Goal: Communication & Community: Answer question/provide support

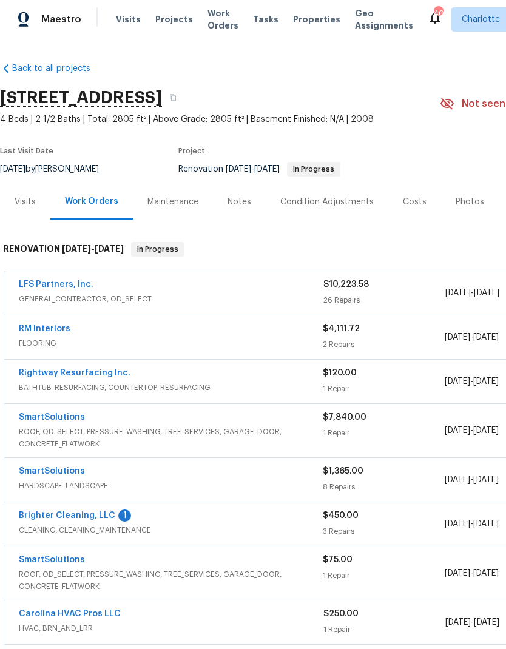
click at [66, 282] on link "LFS Partners, Inc." at bounding box center [56, 284] width 75 height 8
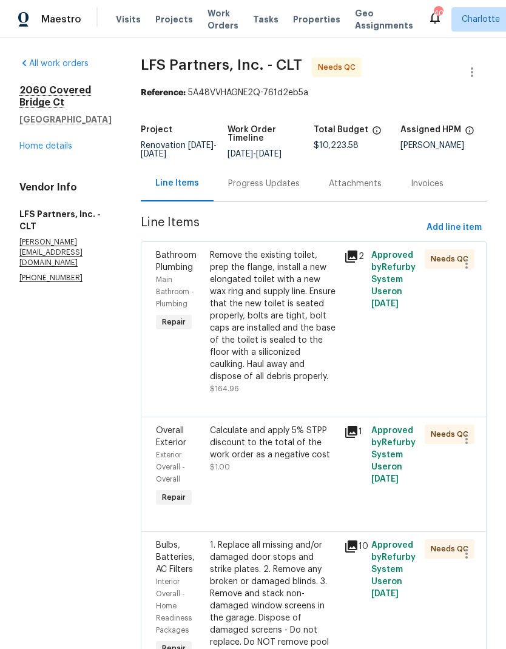
click at [348, 253] on icon at bounding box center [351, 257] width 12 height 12
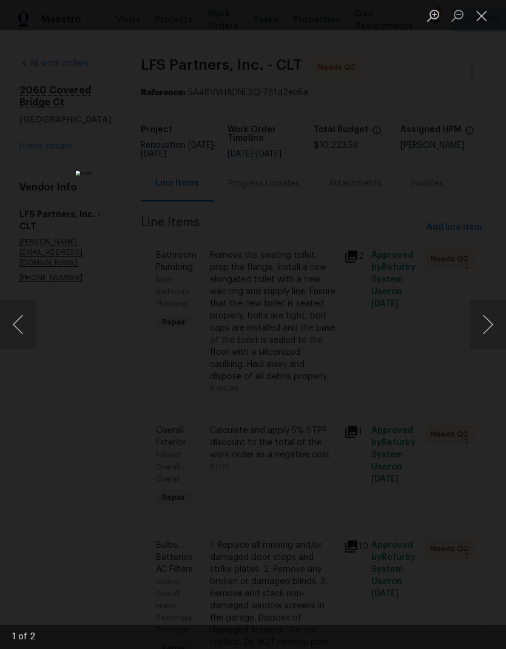
click at [487, 326] on button "Next image" at bounding box center [488, 324] width 36 height 49
click at [489, 319] on button "Next image" at bounding box center [488, 324] width 36 height 49
click at [490, 18] on button "Close lightbox" at bounding box center [482, 15] width 24 height 21
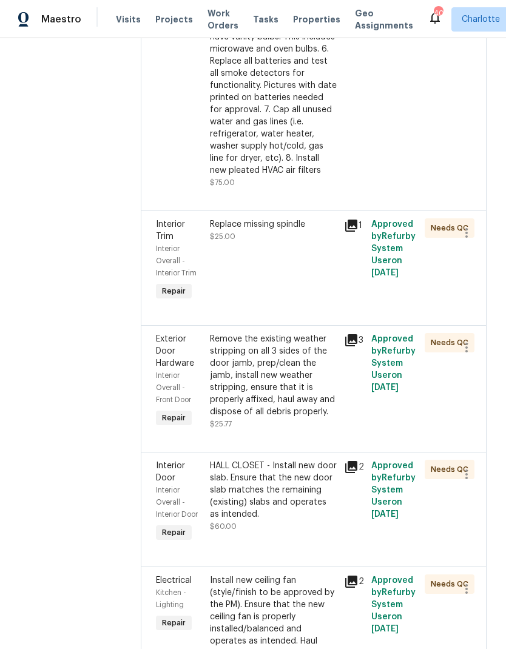
scroll to position [766, 0]
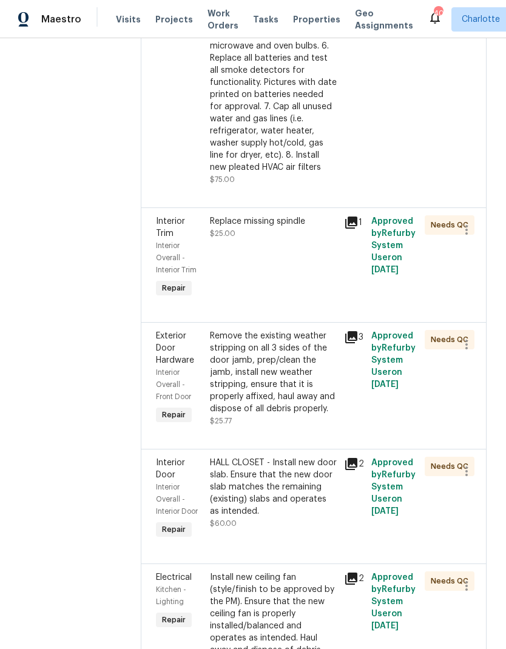
click at [348, 215] on icon at bounding box center [351, 222] width 15 height 15
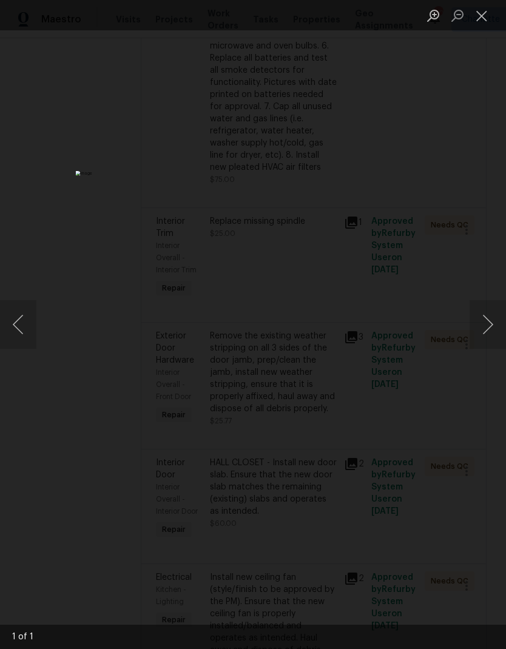
click at [491, 10] on button "Close lightbox" at bounding box center [482, 15] width 24 height 21
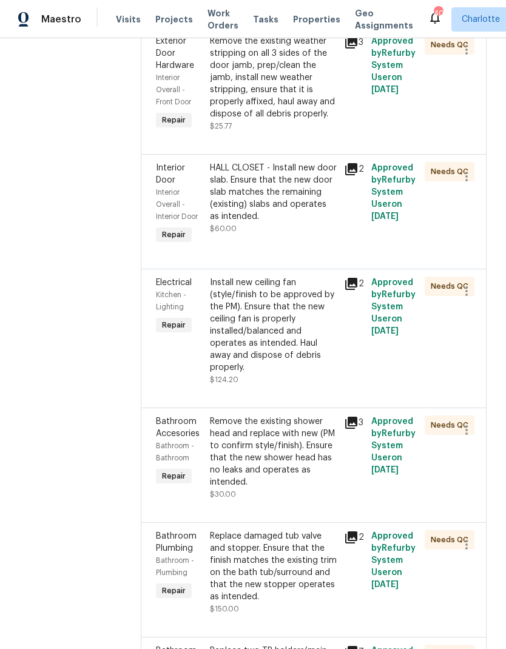
scroll to position [1069, 0]
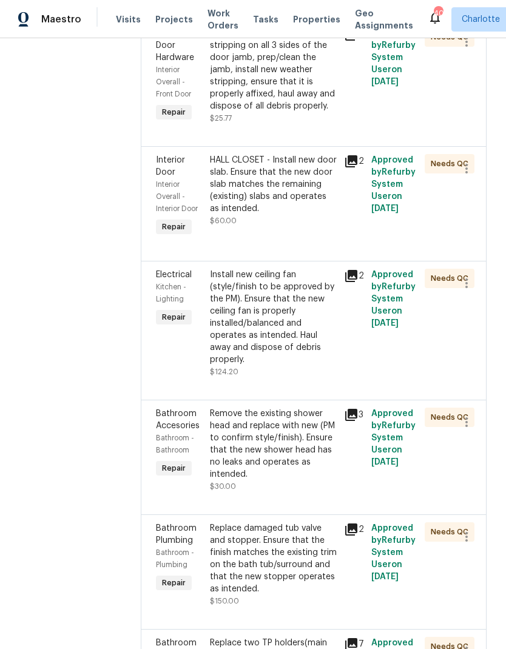
click at [349, 270] on icon at bounding box center [351, 276] width 12 height 12
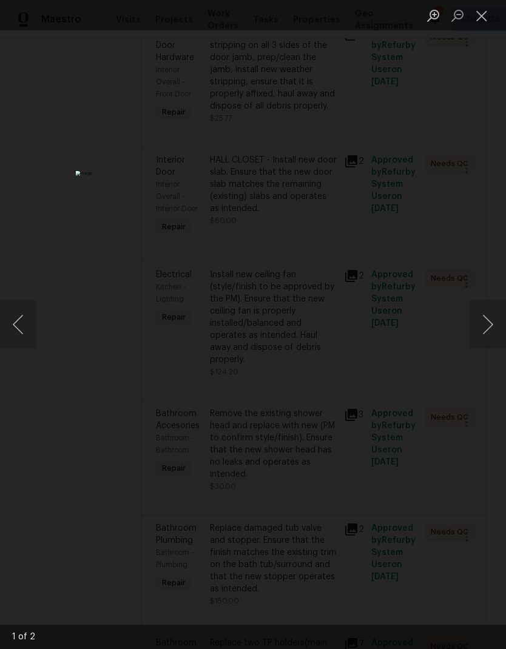
click at [482, 13] on button "Close lightbox" at bounding box center [482, 15] width 24 height 21
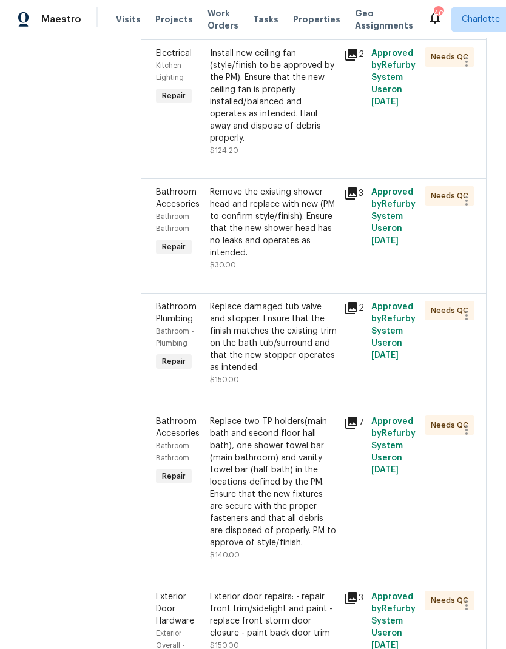
scroll to position [1291, 0]
click at [345, 302] on icon at bounding box center [351, 308] width 12 height 12
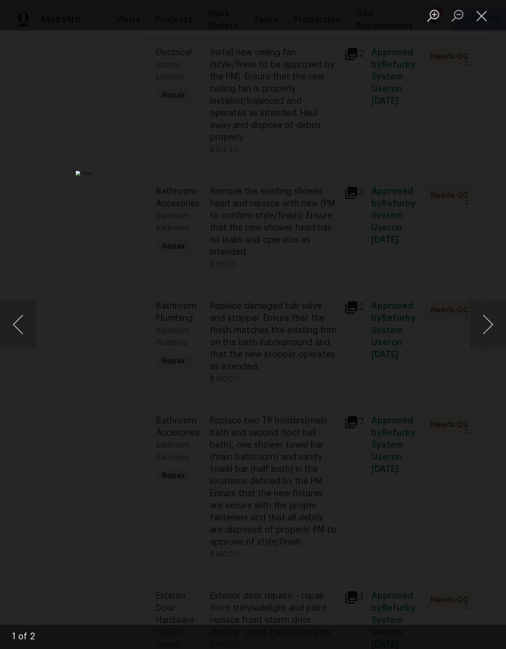
click at [484, 16] on button "Close lightbox" at bounding box center [482, 15] width 24 height 21
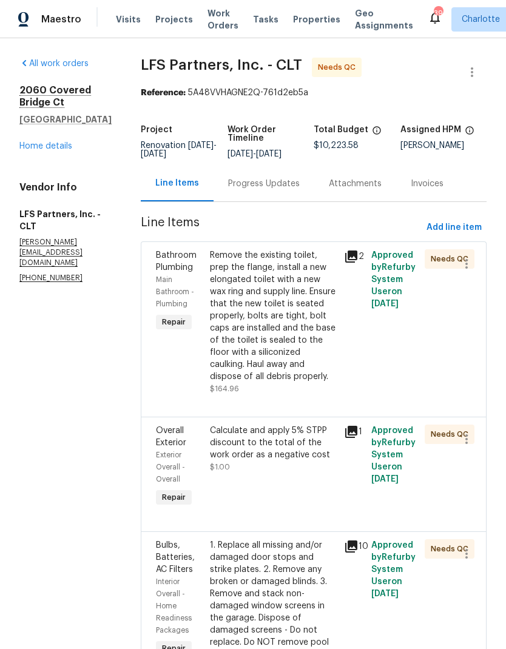
scroll to position [0, 0]
click at [272, 183] on div "Progress Updates" at bounding box center [264, 184] width 72 height 12
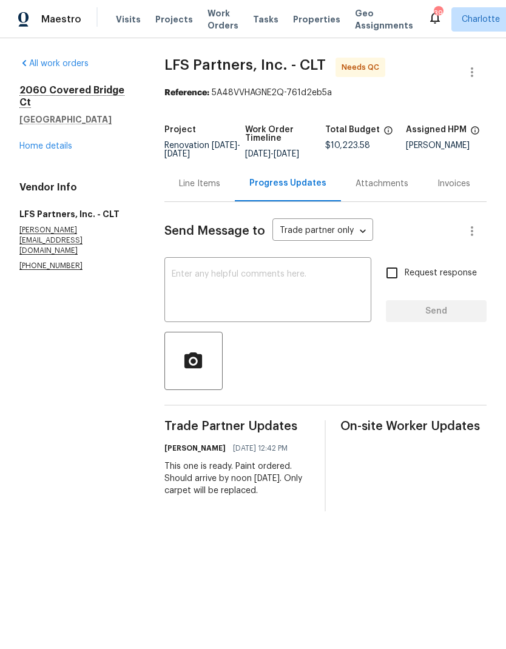
click at [196, 190] on div "Line Items" at bounding box center [199, 184] width 41 height 12
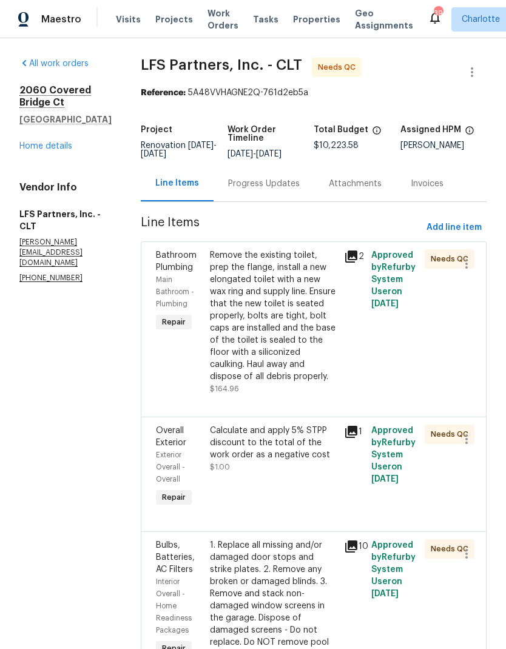
click at [64, 143] on link "Home details" at bounding box center [45, 146] width 53 height 8
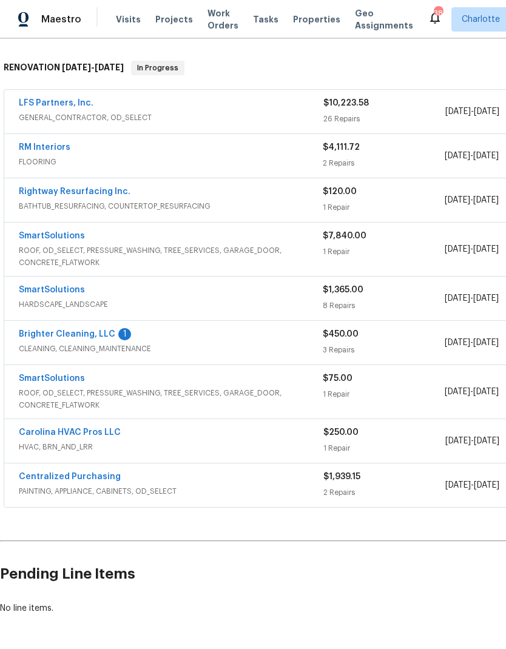
scroll to position [180, 0]
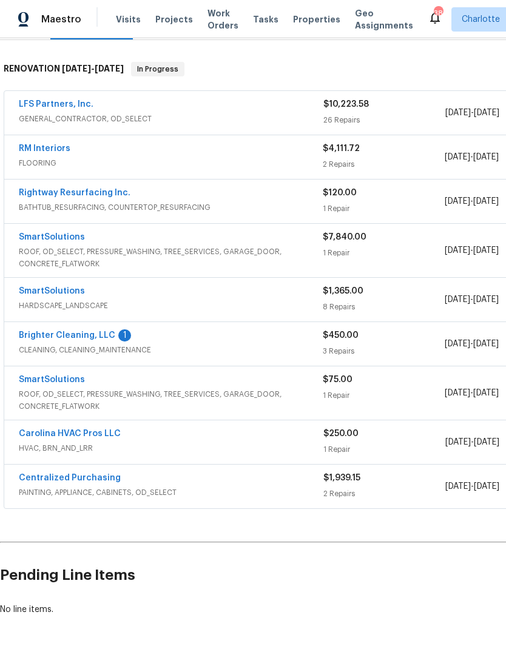
click at [66, 377] on link "SmartSolutions" at bounding box center [52, 380] width 66 height 8
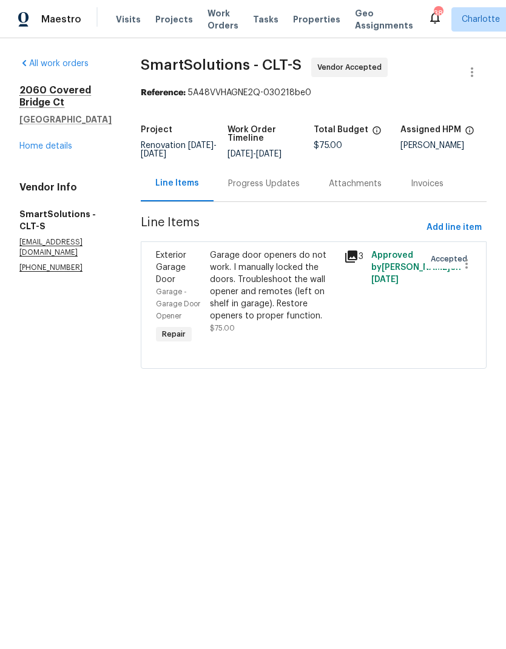
click at [271, 189] on div "Progress Updates" at bounding box center [264, 184] width 72 height 12
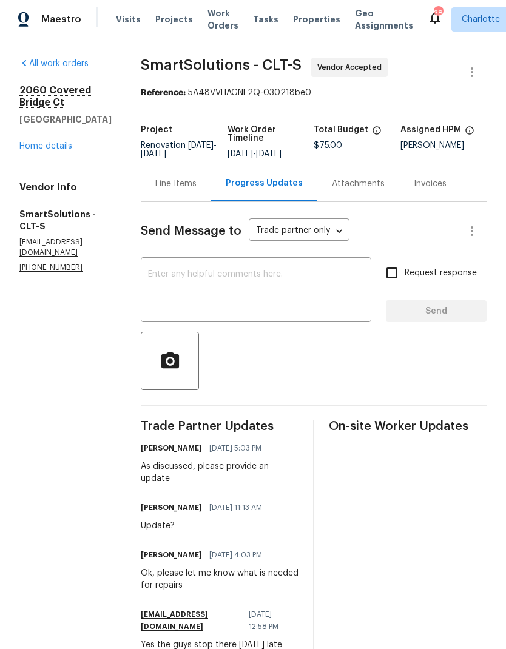
click at [316, 313] on textarea at bounding box center [256, 291] width 216 height 42
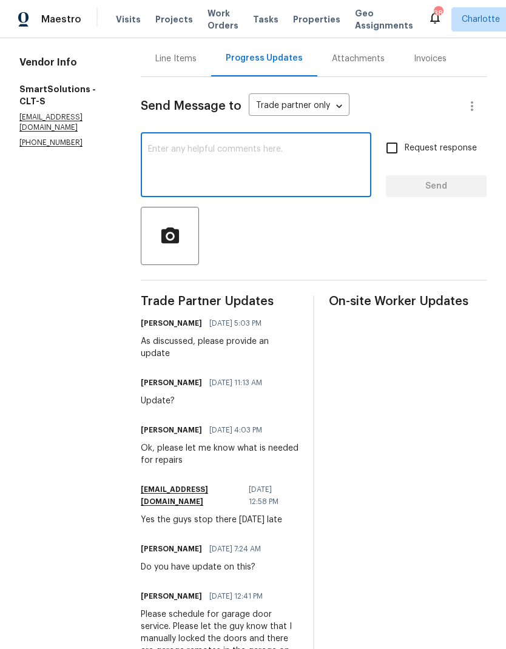
scroll to position [125, 0]
click at [177, 400] on div "Update?" at bounding box center [205, 401] width 129 height 12
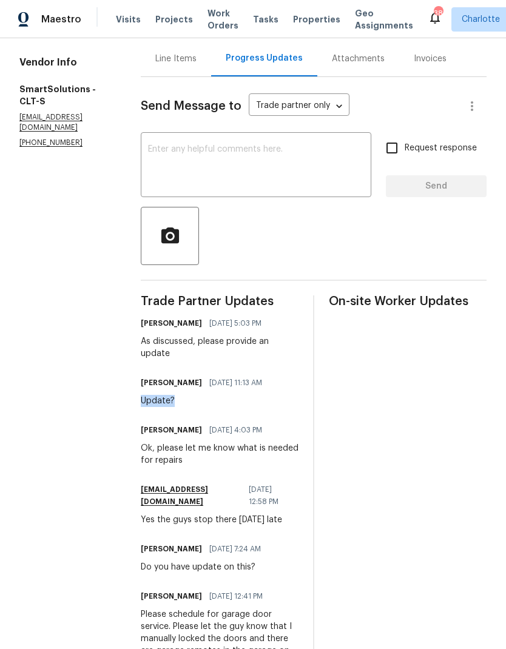
copy div "Update?"
click at [229, 177] on textarea at bounding box center [256, 166] width 216 height 42
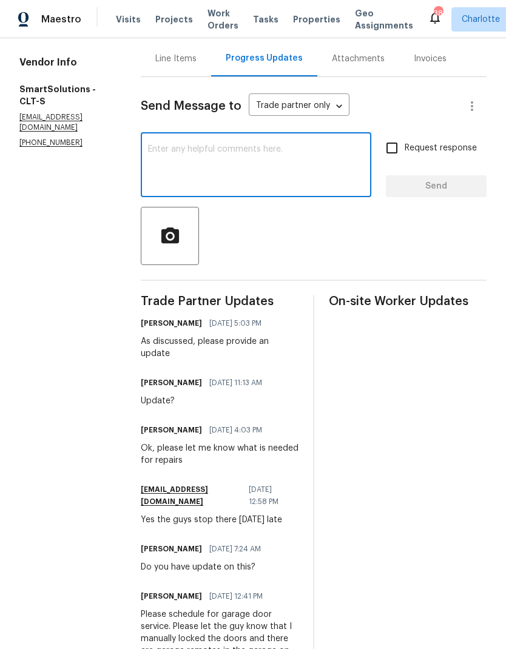
click at [222, 161] on textarea at bounding box center [256, 166] width 216 height 42
paste textarea "Update?"
type textarea "Update?"
click at [394, 158] on input "Request response" at bounding box center [391, 147] width 25 height 25
checkbox input "true"
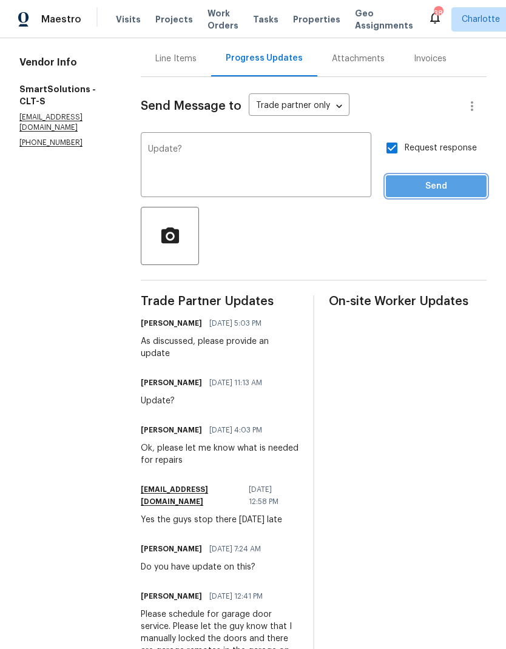
click at [451, 194] on span "Send" at bounding box center [436, 186] width 81 height 15
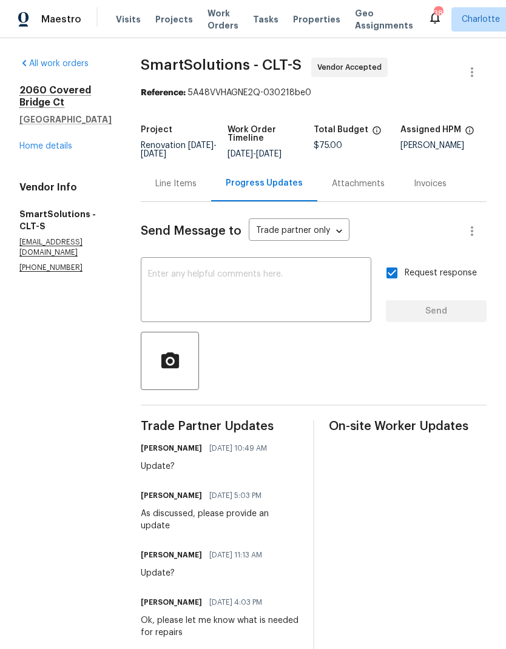
click at [46, 158] on div "All work orders 2060 Covered Bridge Ct Rock Hill, SC 29732 Home details Vendor …" at bounding box center [65, 165] width 92 height 215
click at [55, 142] on link "Home details" at bounding box center [45, 146] width 53 height 8
